Goal: Task Accomplishment & Management: Use online tool/utility

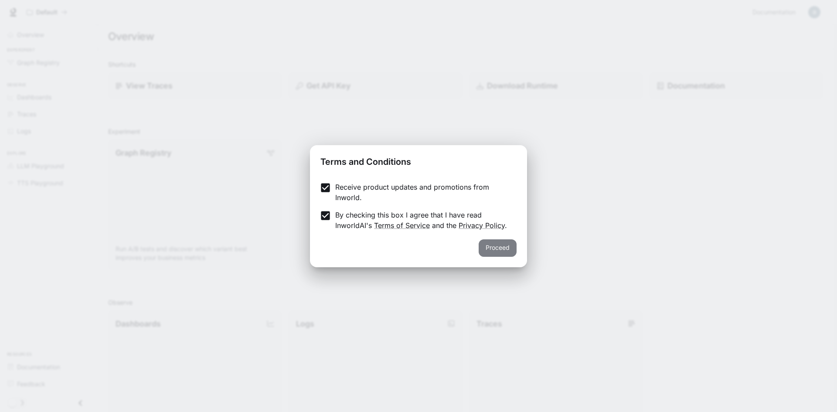
click at [488, 250] on button "Proceed" at bounding box center [498, 247] width 38 height 17
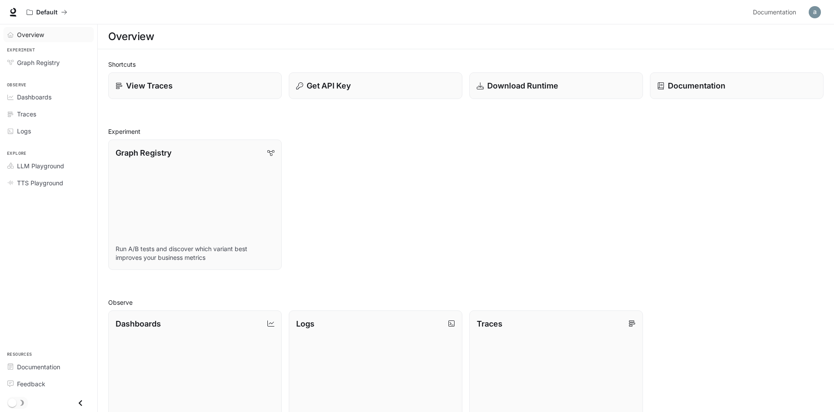
click at [47, 38] on div "Overview" at bounding box center [53, 34] width 73 height 9
click at [210, 191] on link "Graph Registry Run A/B tests and discover which variant best improves your busi…" at bounding box center [194, 204] width 175 height 131
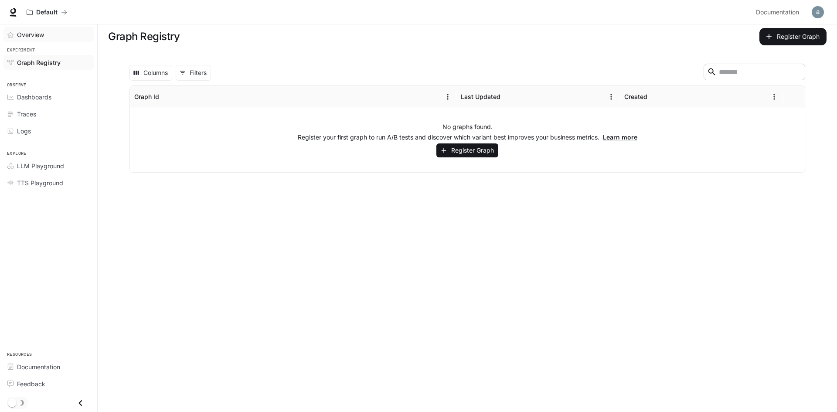
click at [17, 37] on span "Overview" at bounding box center [30, 34] width 27 height 9
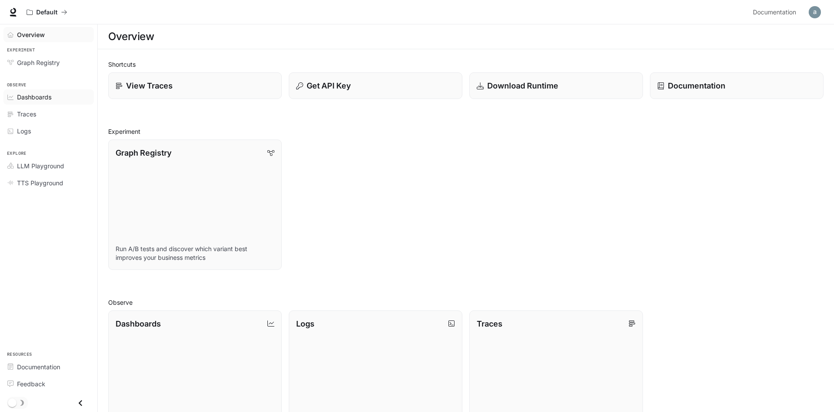
click at [26, 103] on link "Dashboards" at bounding box center [48, 96] width 90 height 15
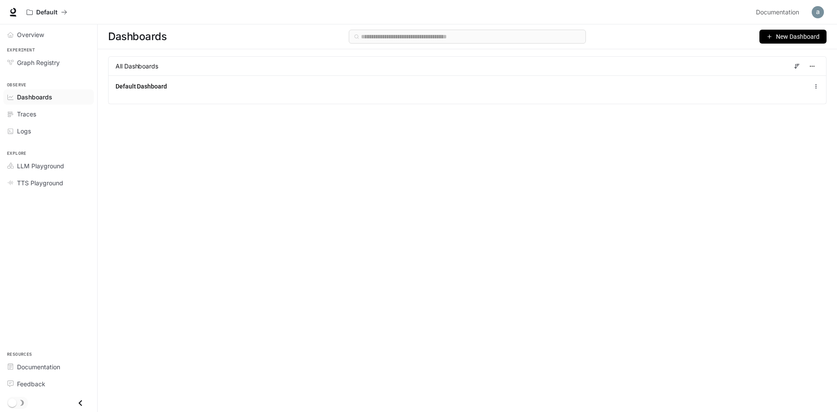
click at [810, 40] on span "New Dashboard" at bounding box center [798, 37] width 44 height 10
click at [809, 57] on div "Create dashboard" at bounding box center [783, 56] width 72 height 10
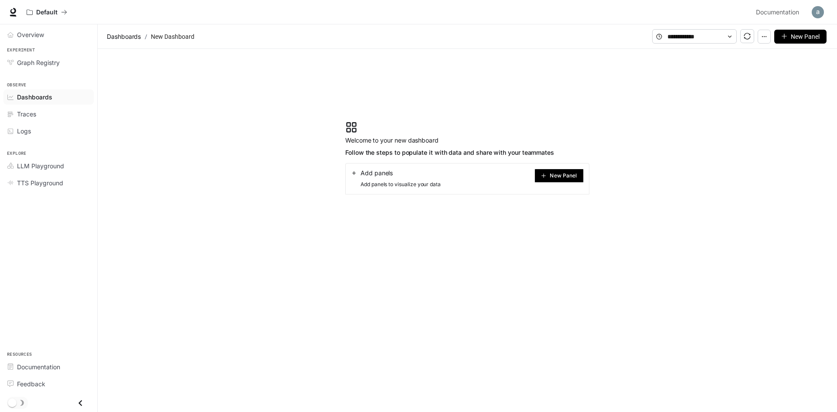
click at [556, 180] on button "New Panel" at bounding box center [559, 176] width 49 height 14
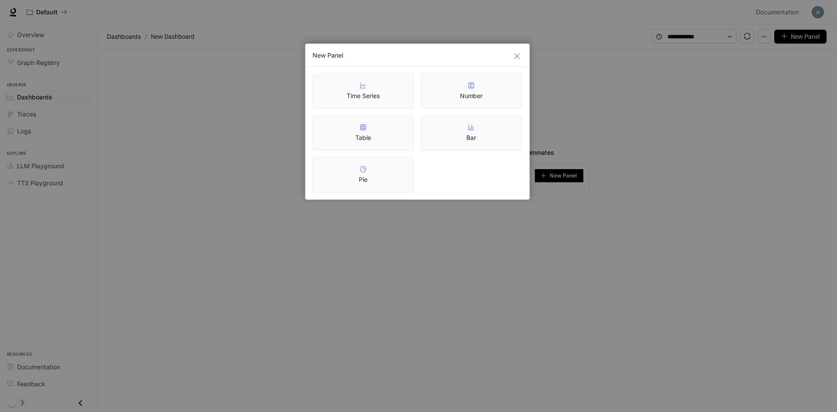
click at [389, 89] on div "Time Series" at bounding box center [363, 91] width 101 height 35
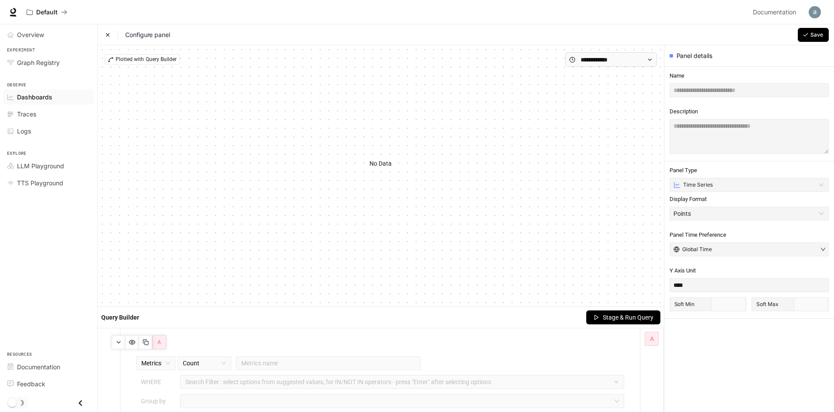
click at [375, 173] on div "No Data" at bounding box center [381, 164] width 552 height 194
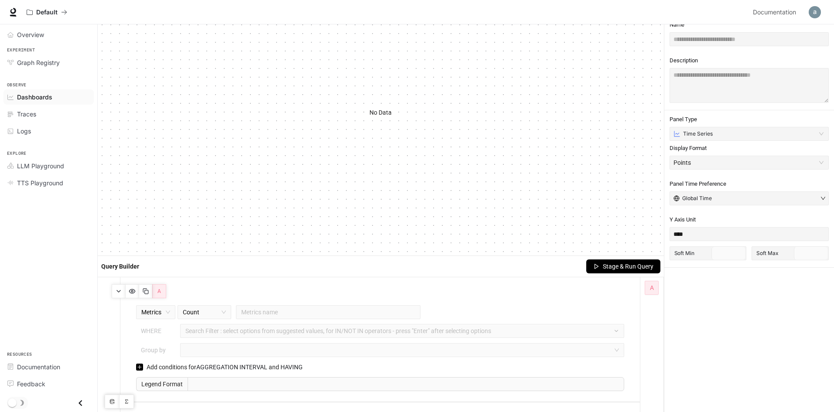
scroll to position [52, 0]
